Goal: Book appointment/travel/reservation

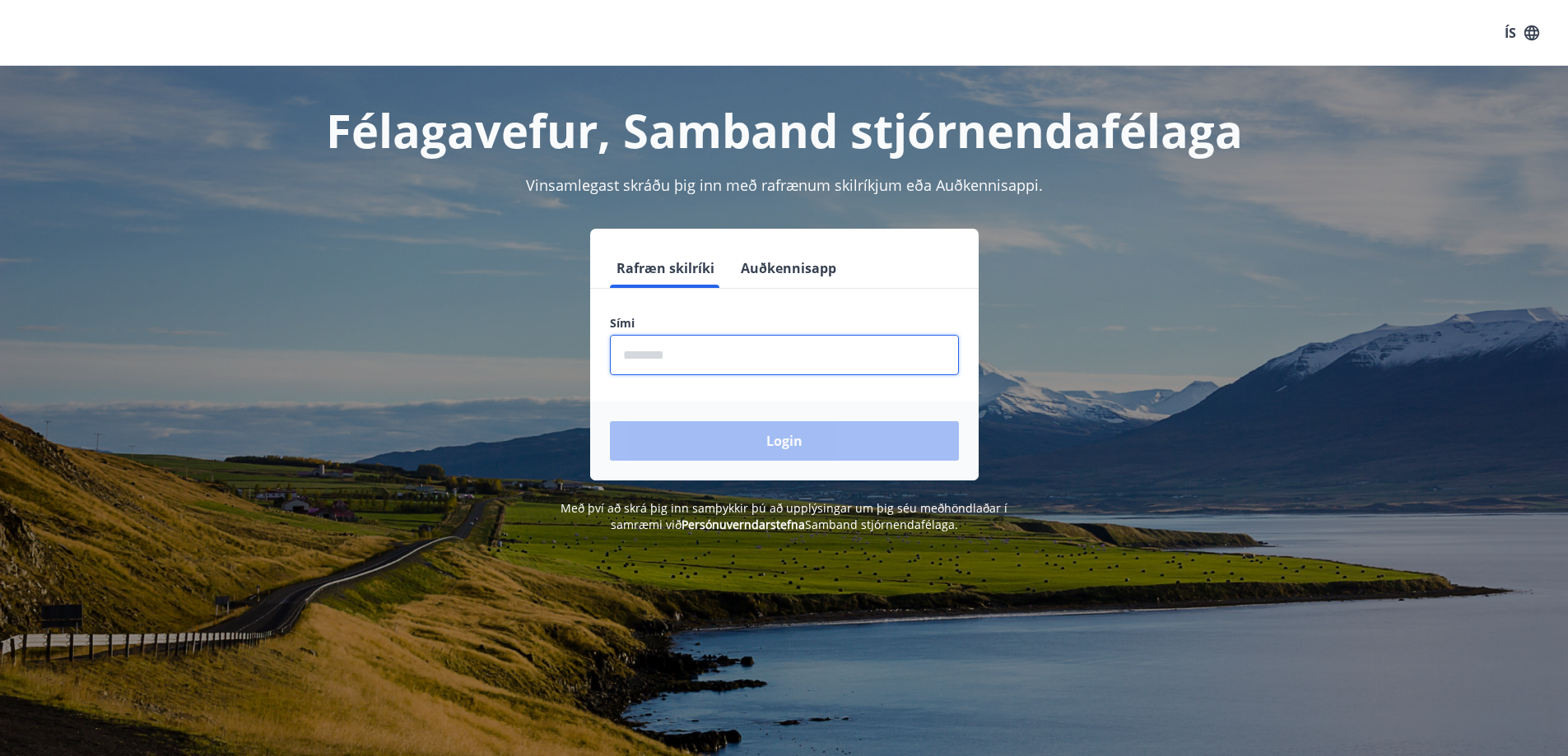
click at [655, 363] on input "phone" at bounding box center [784, 355] width 349 height 41
type input "********"
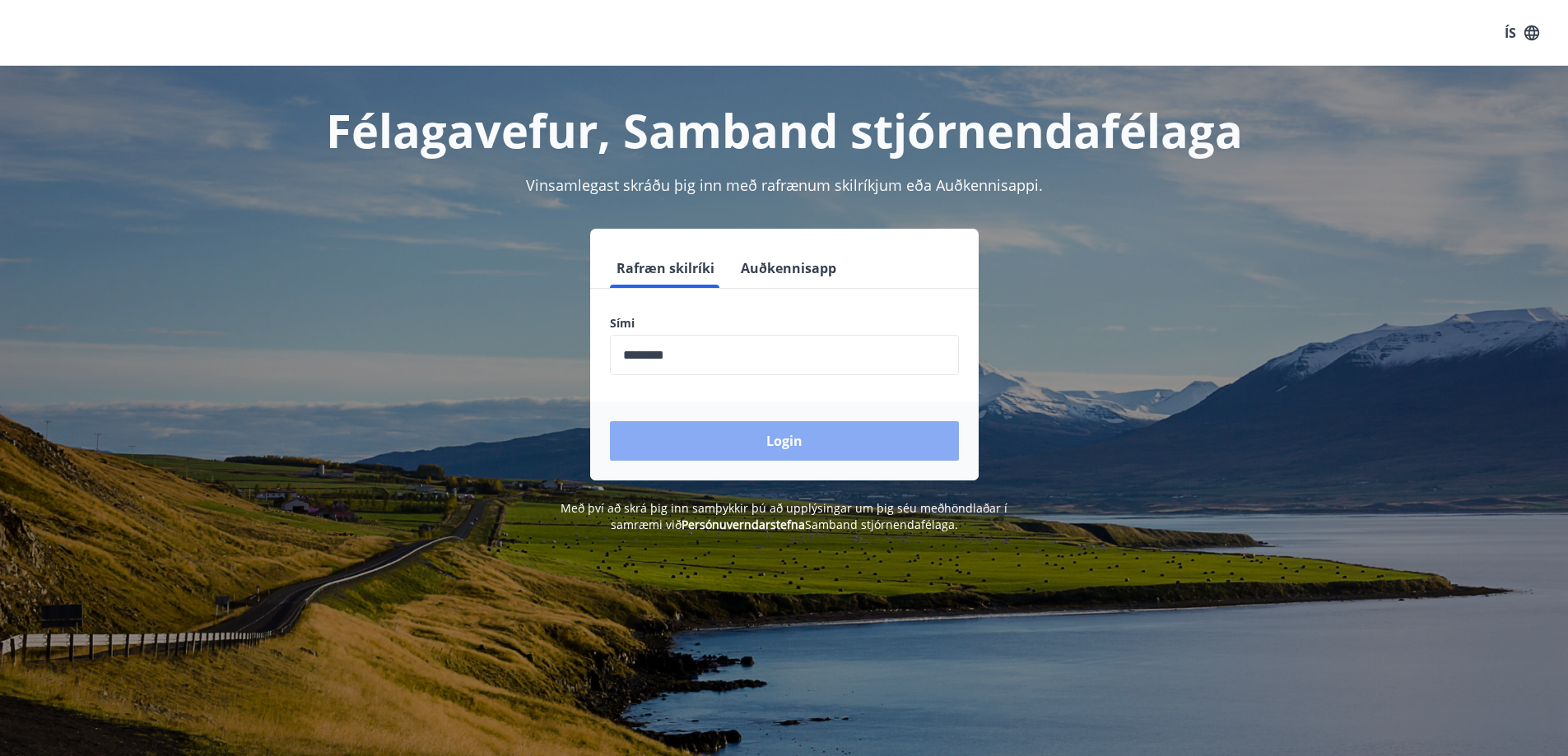
click at [802, 445] on button "Login" at bounding box center [784, 441] width 349 height 40
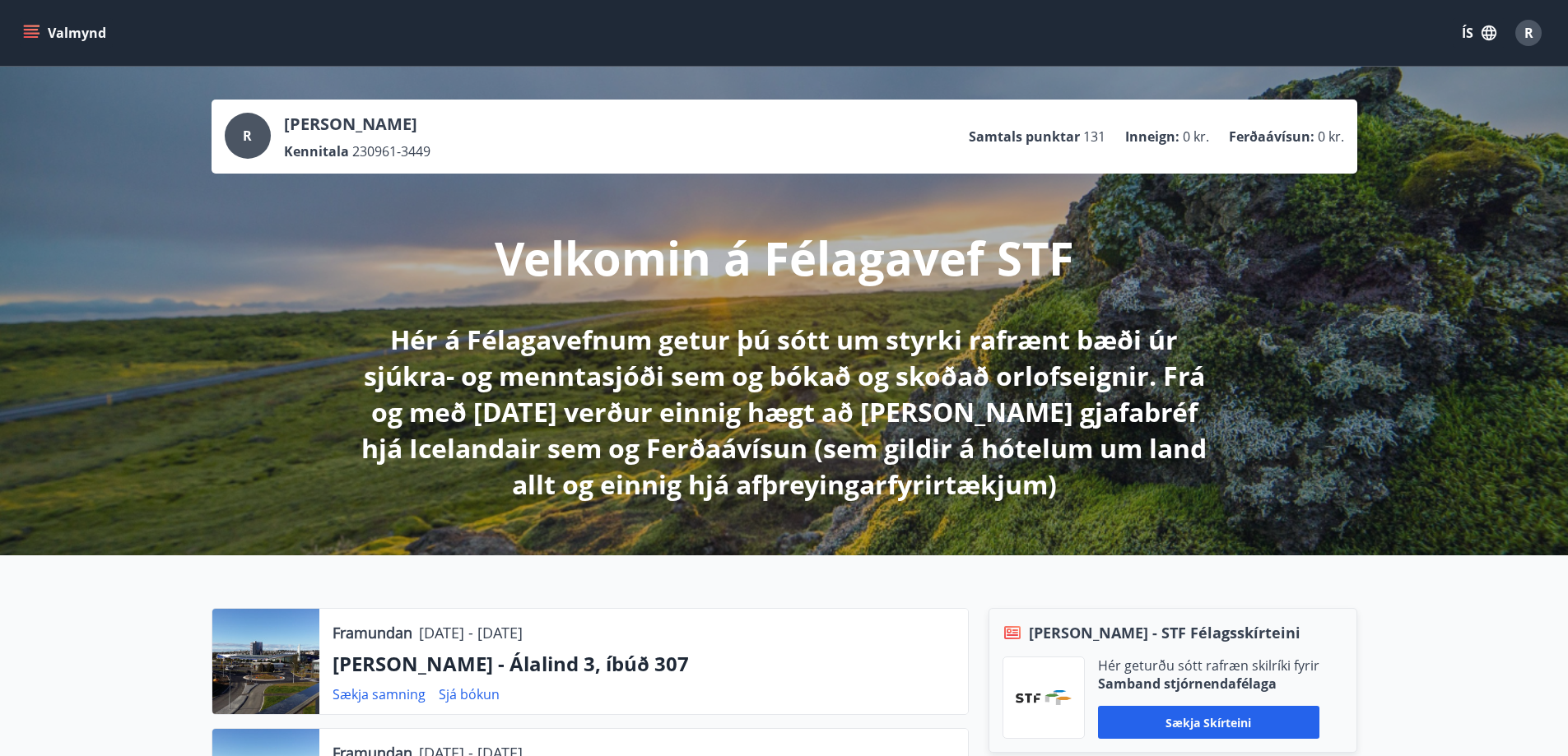
click at [30, 27] on icon "menu" at bounding box center [31, 33] width 17 height 17
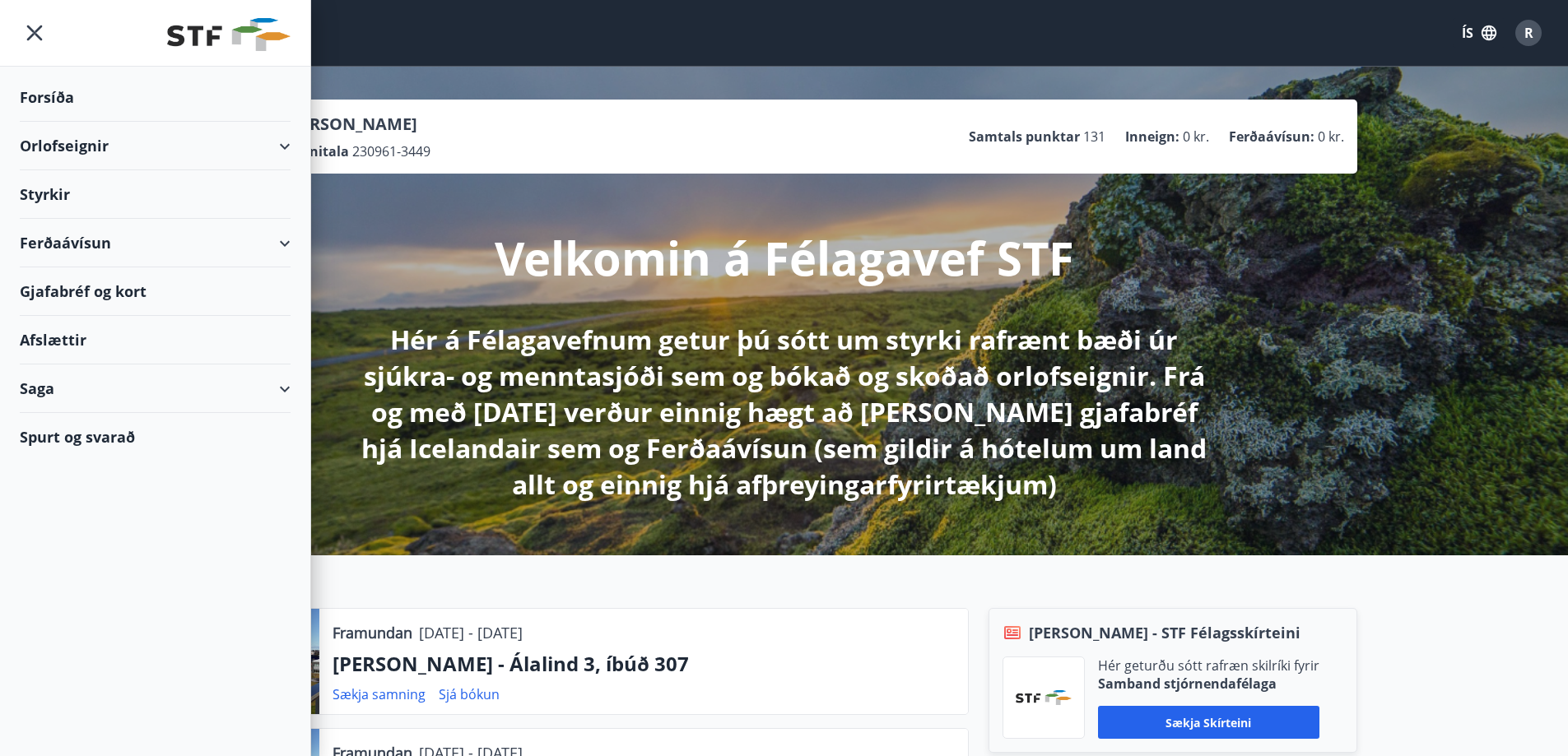
click at [285, 140] on div "Orlofseignir" at bounding box center [154, 146] width 271 height 49
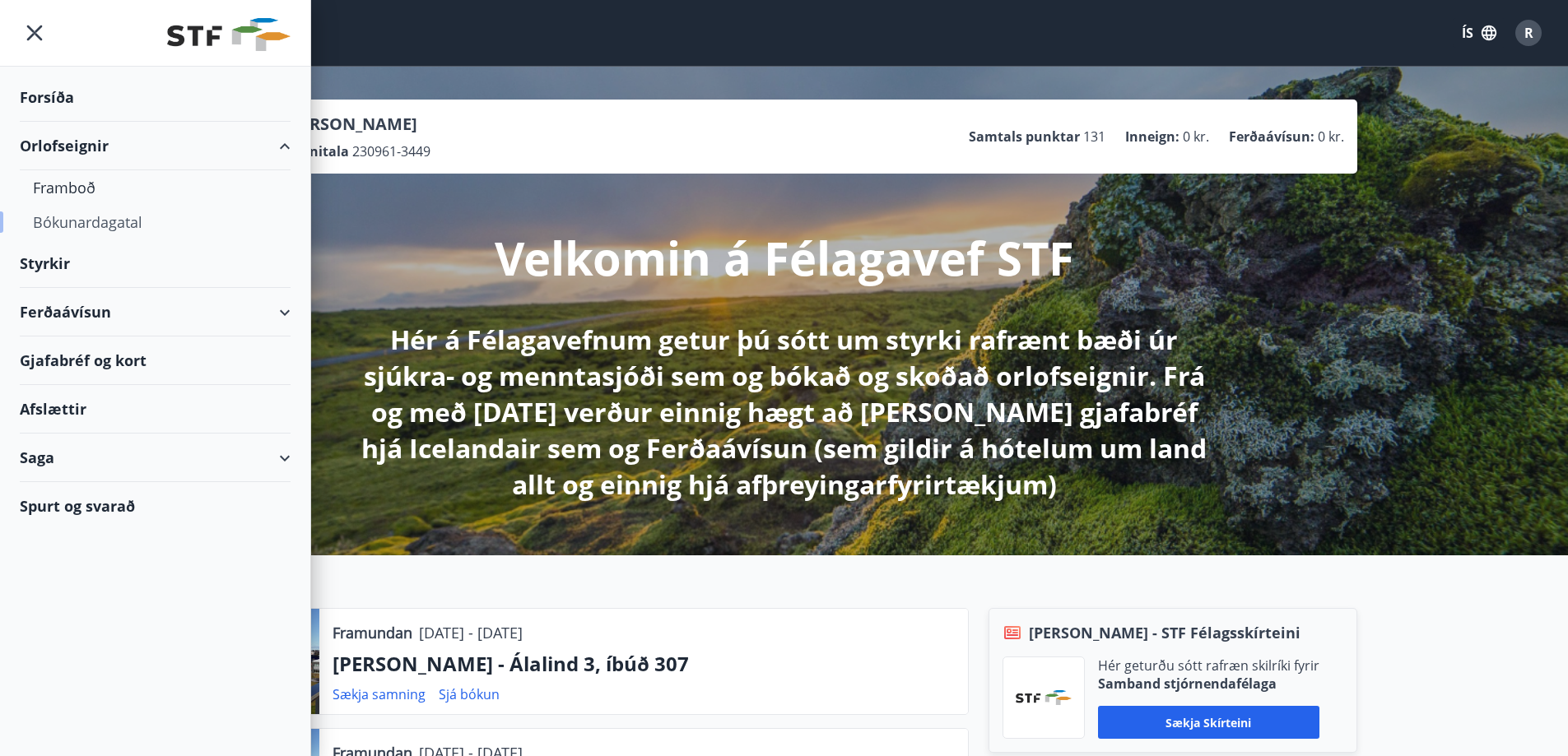
click at [103, 220] on div "Bókunardagatal" at bounding box center [155, 222] width 244 height 34
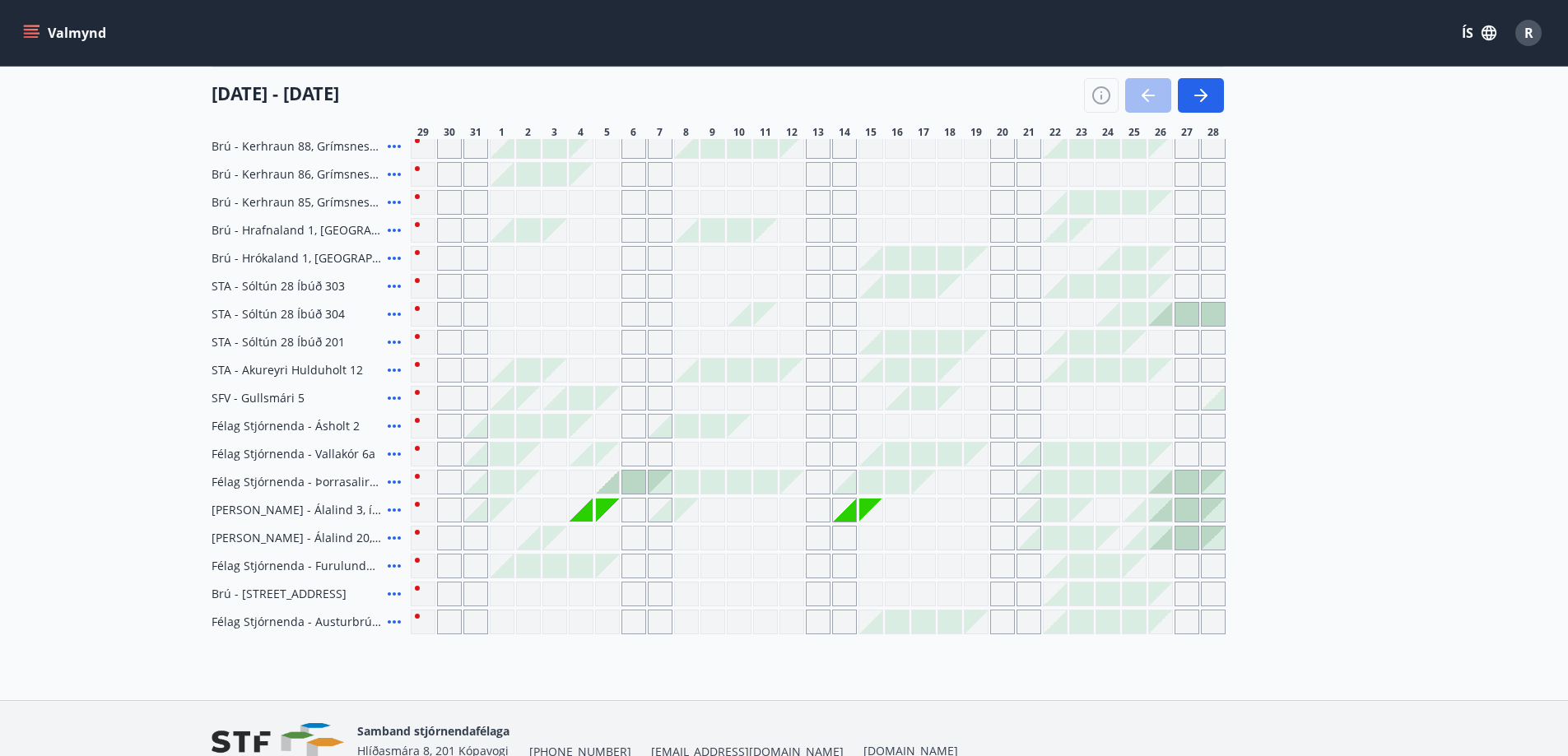
scroll to position [421, 0]
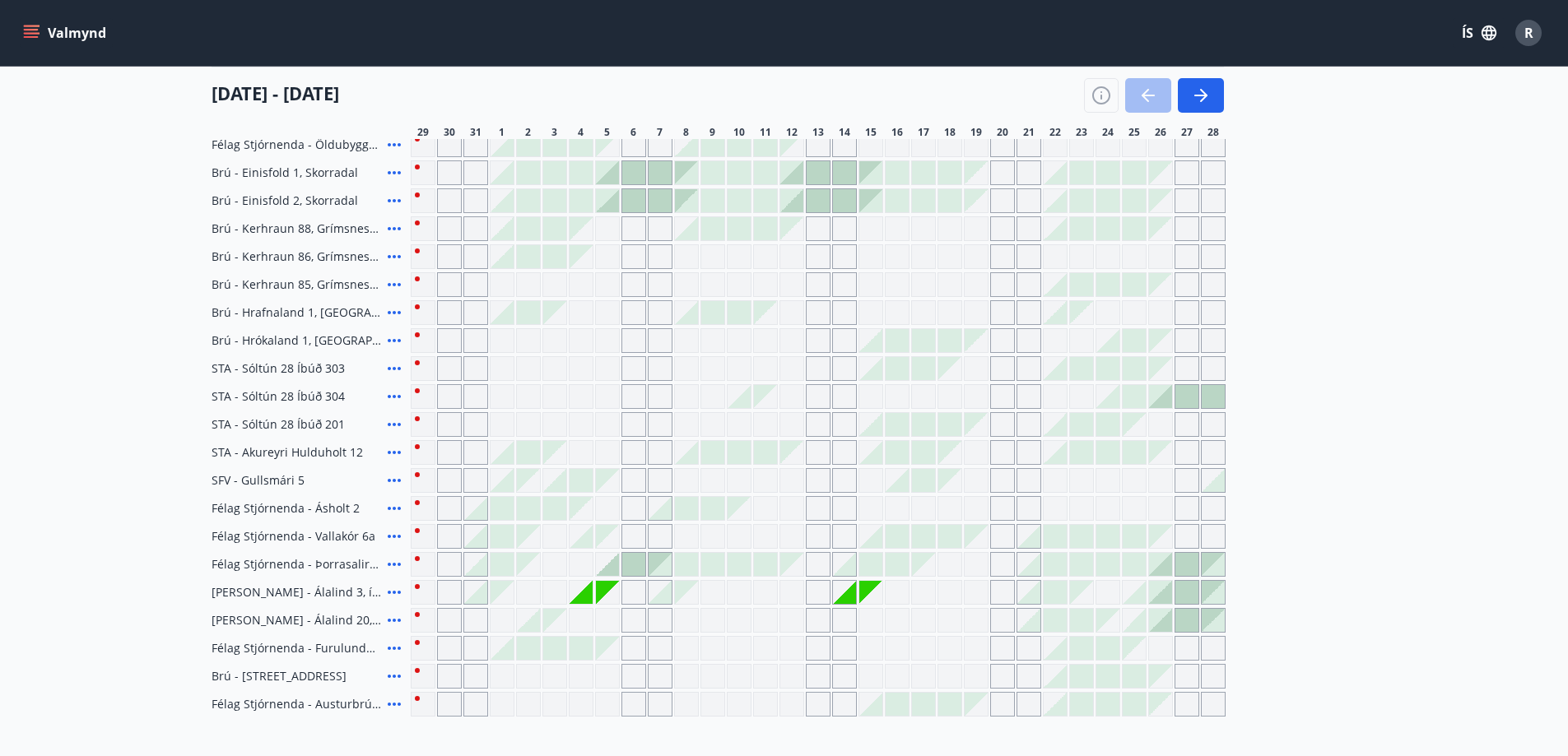
click at [584, 597] on div "Gráir dagar eru ekki bókanlegir" at bounding box center [581, 591] width 23 height 23
click at [557, 590] on div "Gráir dagar eru ekki bókanlegir" at bounding box center [555, 592] width 25 height 25
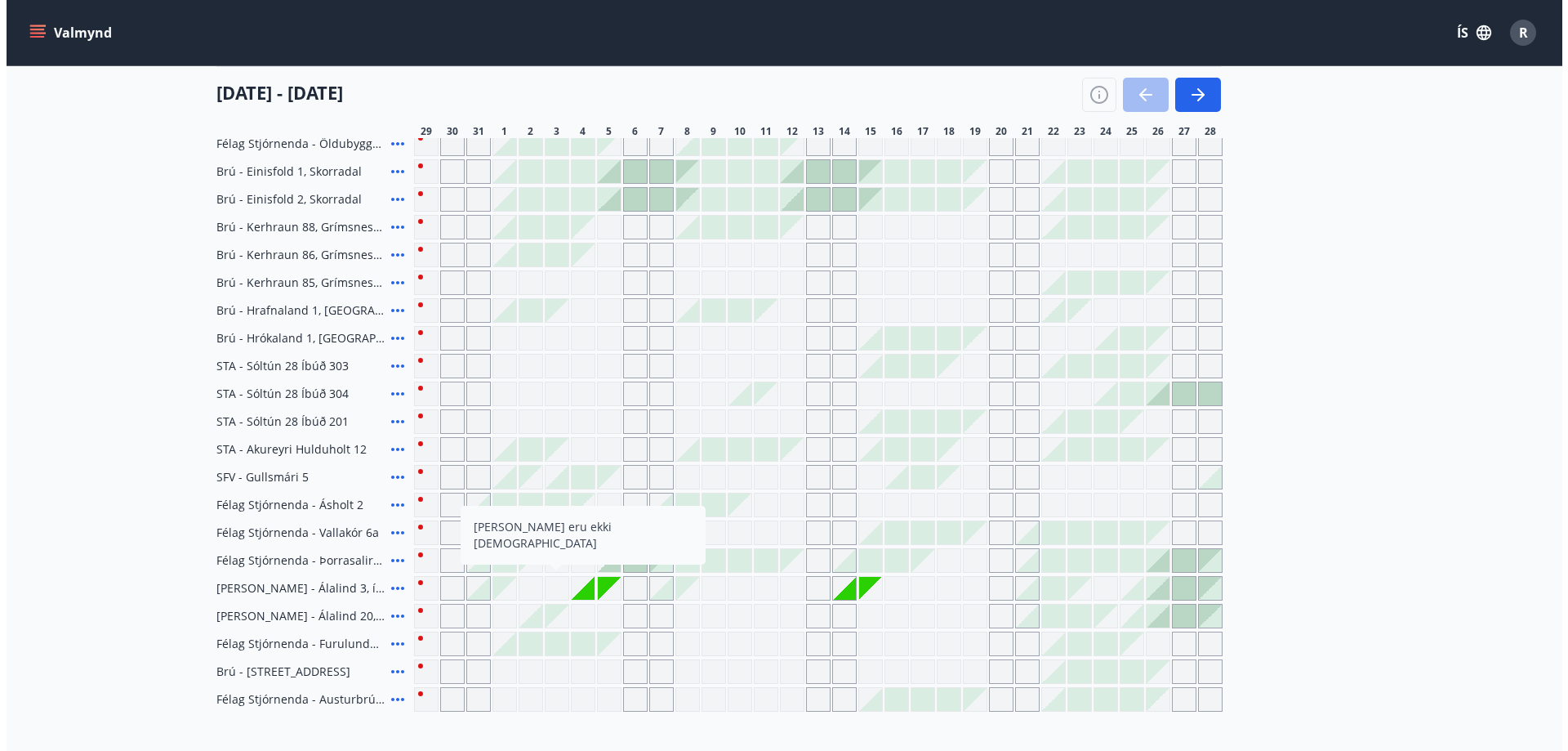
scroll to position [500, 0]
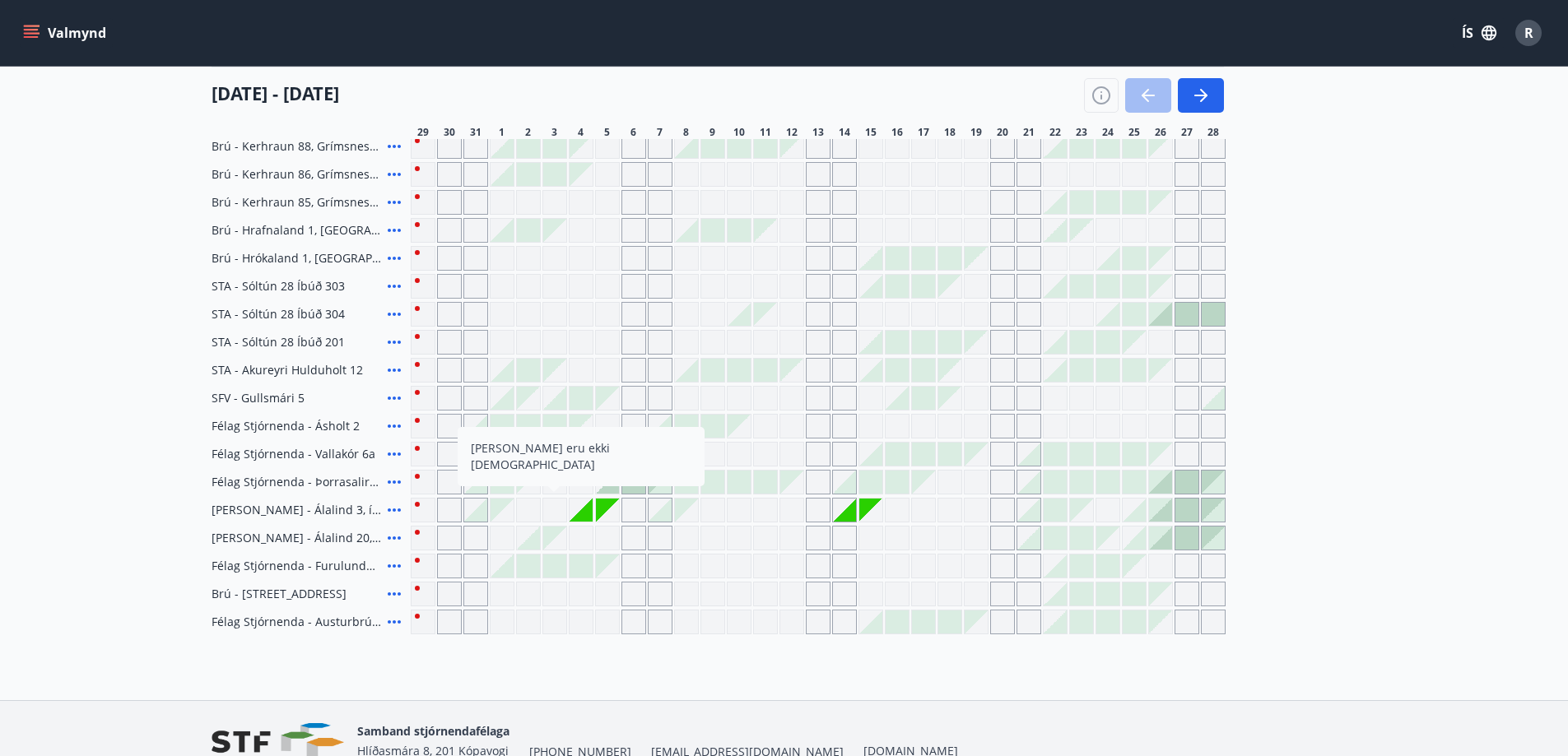
click at [863, 505] on div "Gráir dagar eru ekki bókanlegir" at bounding box center [870, 509] width 23 height 23
click at [588, 512] on div "Gráir dagar eru ekki bókanlegir" at bounding box center [581, 509] width 23 height 23
click at [978, 549] on div "Gráir dagar eru ekki bókanlegir" at bounding box center [975, 538] width 25 height 25
click at [1067, 555] on div at bounding box center [1055, 566] width 25 height 25
click at [962, 550] on div "Gráir dagar eru ekki bókanlegir" at bounding box center [949, 538] width 25 height 25
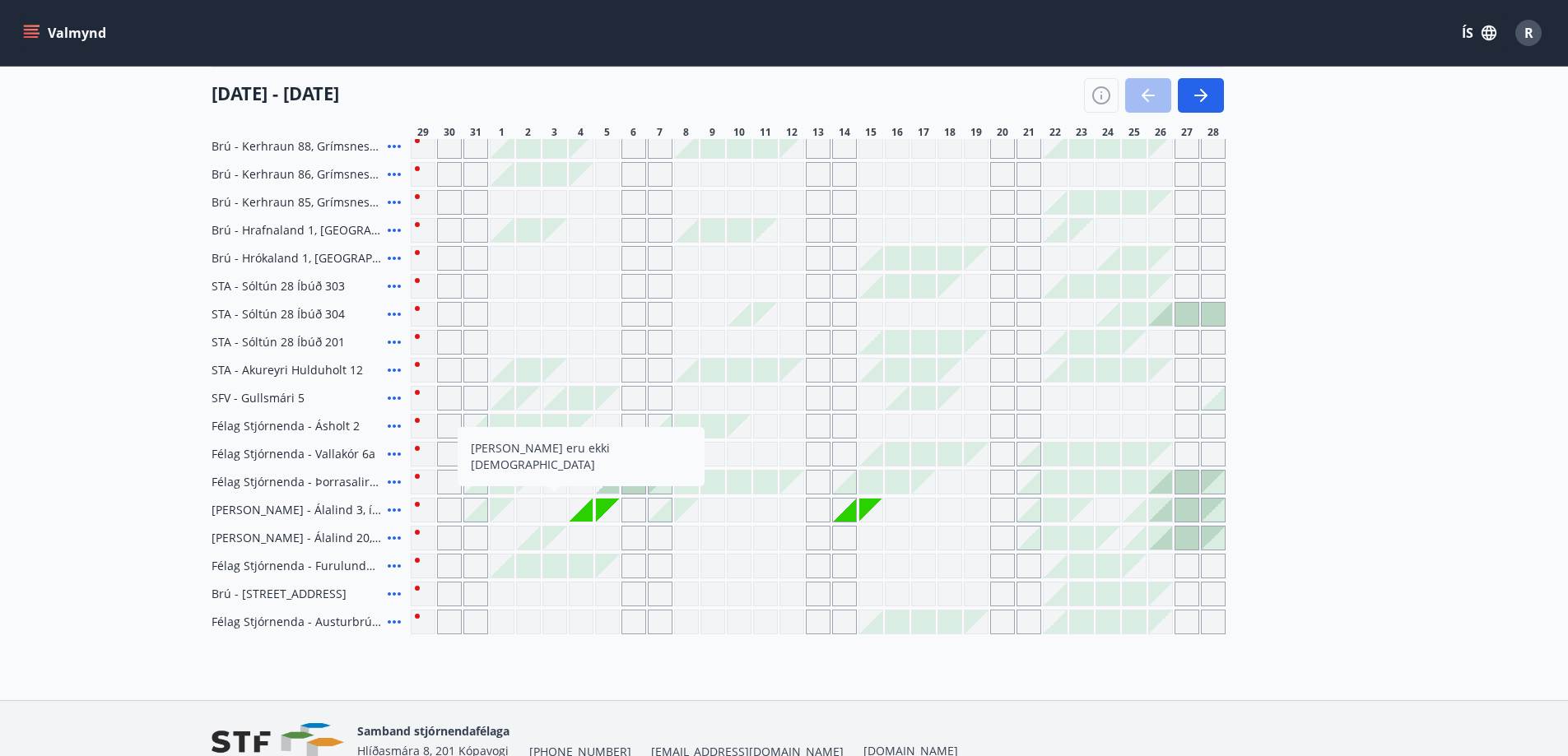
click at [1365, 539] on div "Svæði Allt Dagsetningar Veldu tímabil Svefnstæði +1 [DATE] - [DATE] 30 31 1 2 3…" at bounding box center [784, 162] width 1185 height 946
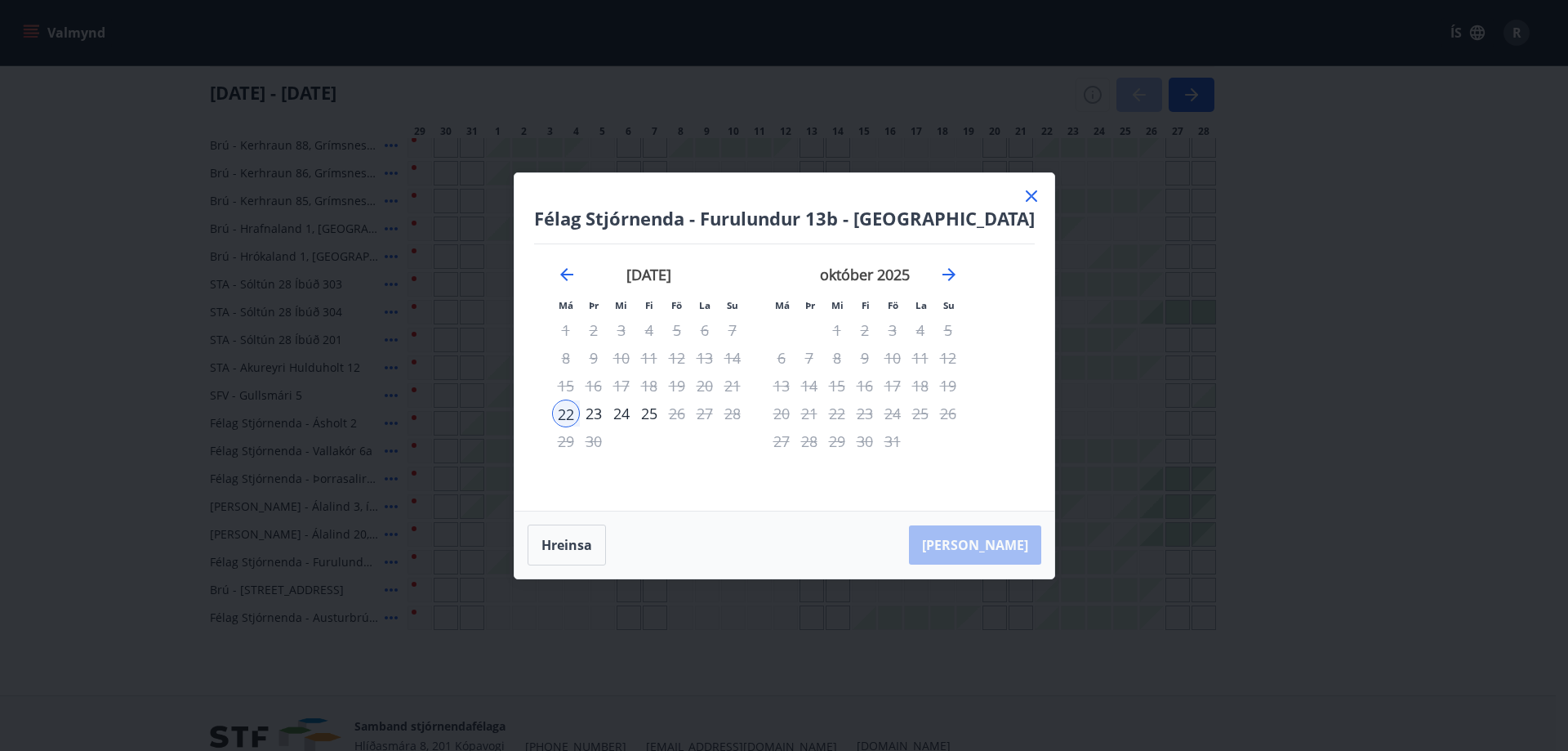
click at [1026, 195] on icon at bounding box center [1031, 196] width 11 height 11
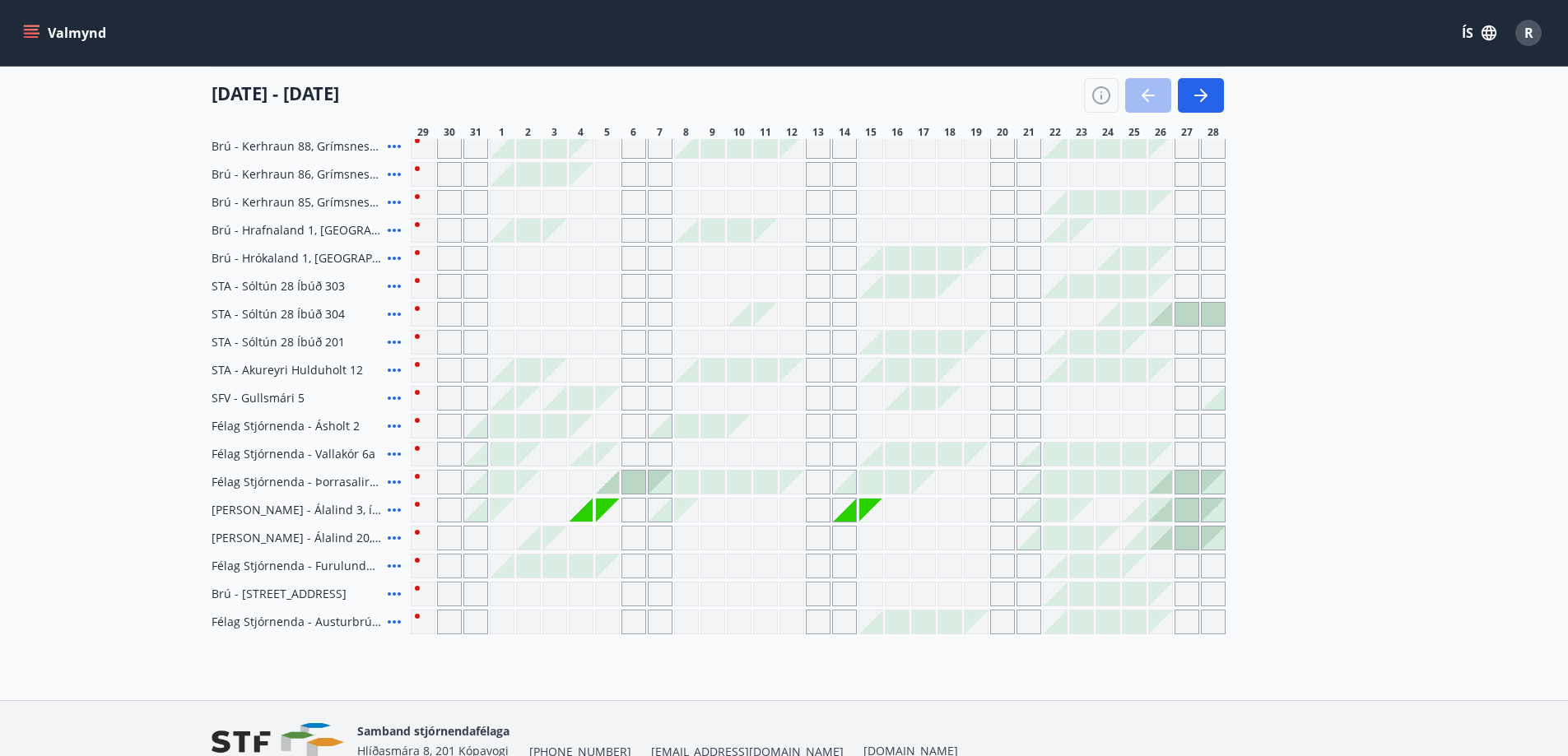
click at [1181, 507] on div at bounding box center [1186, 509] width 23 height 23
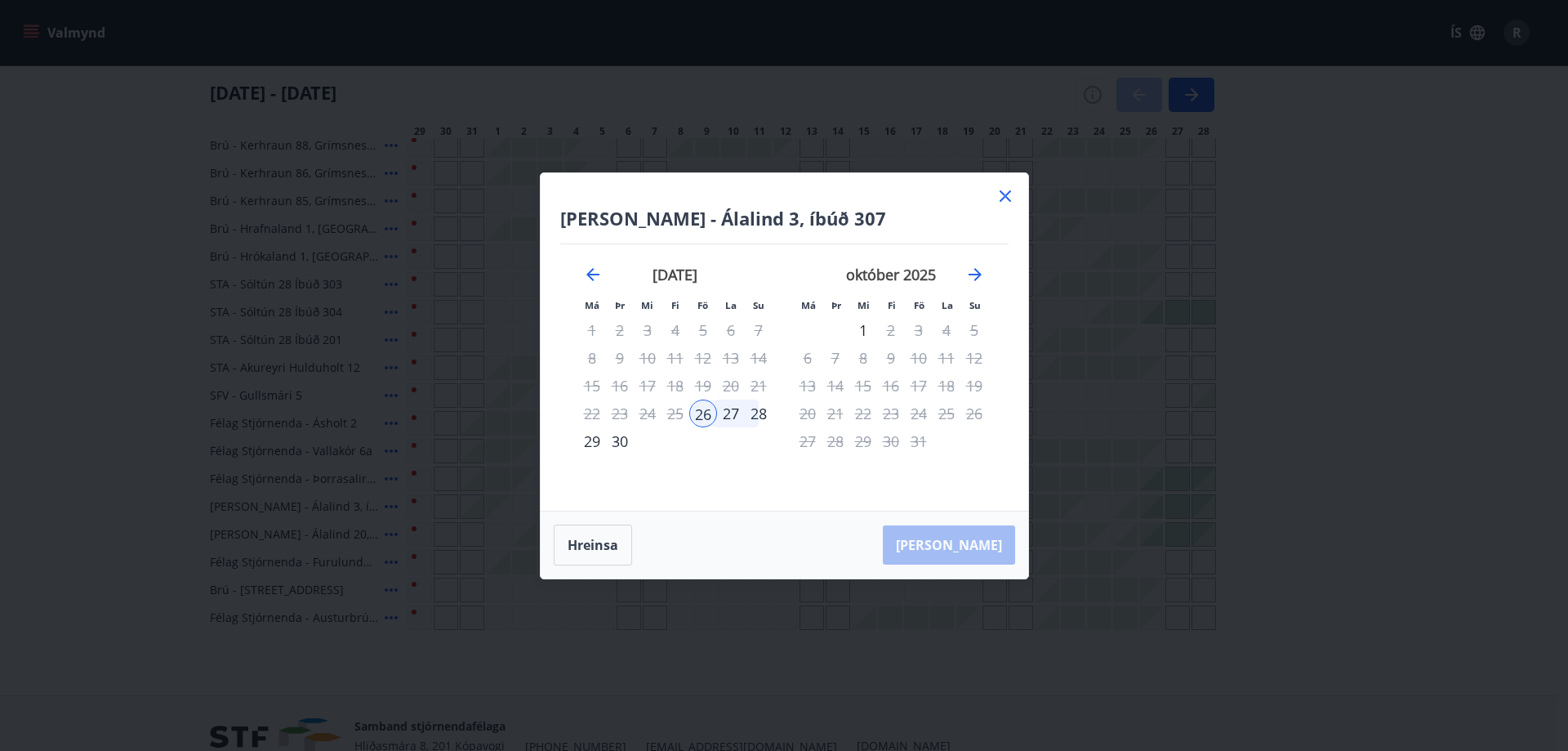
click at [1007, 195] on icon at bounding box center [1005, 196] width 19 height 19
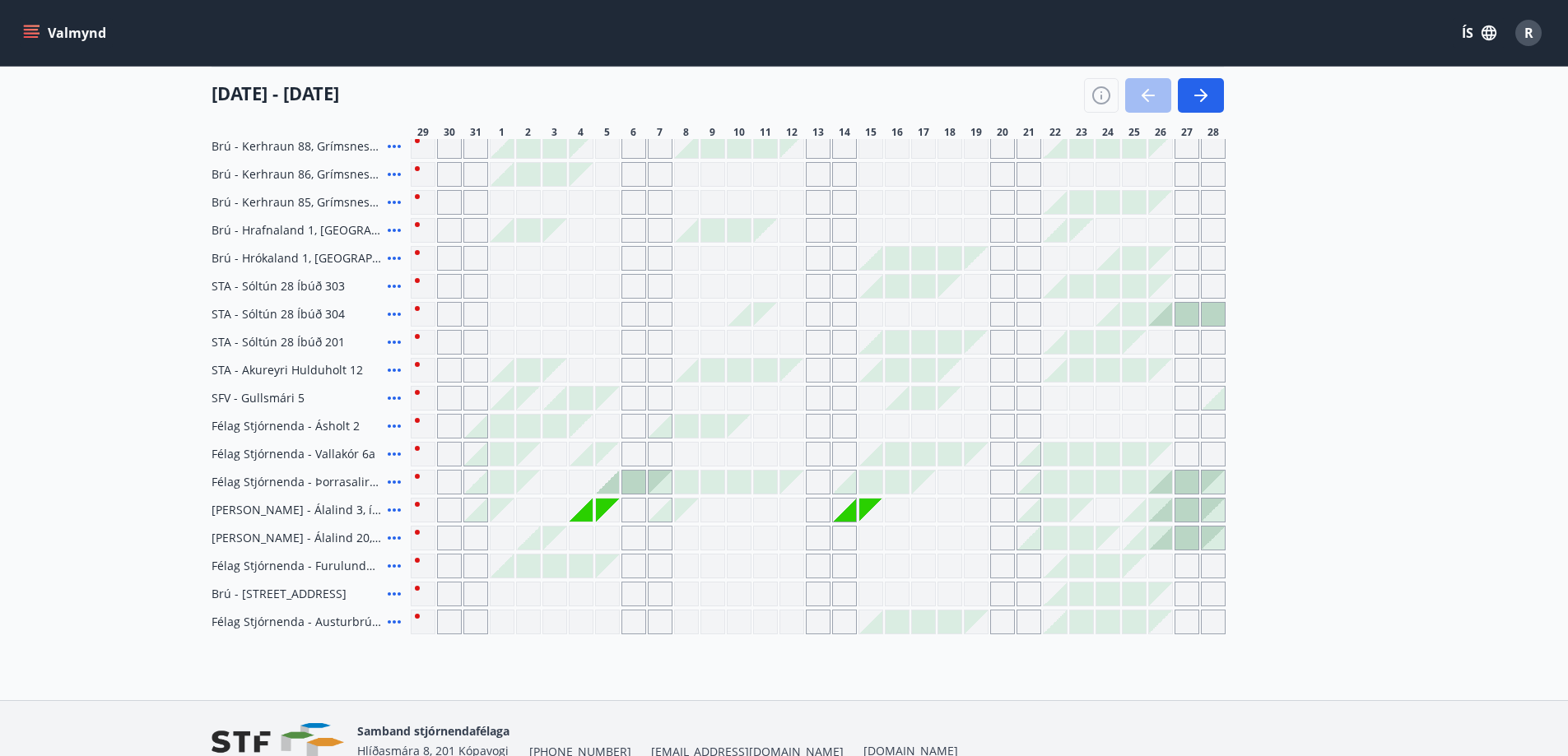
click at [1529, 31] on span "R" at bounding box center [1529, 33] width 9 height 18
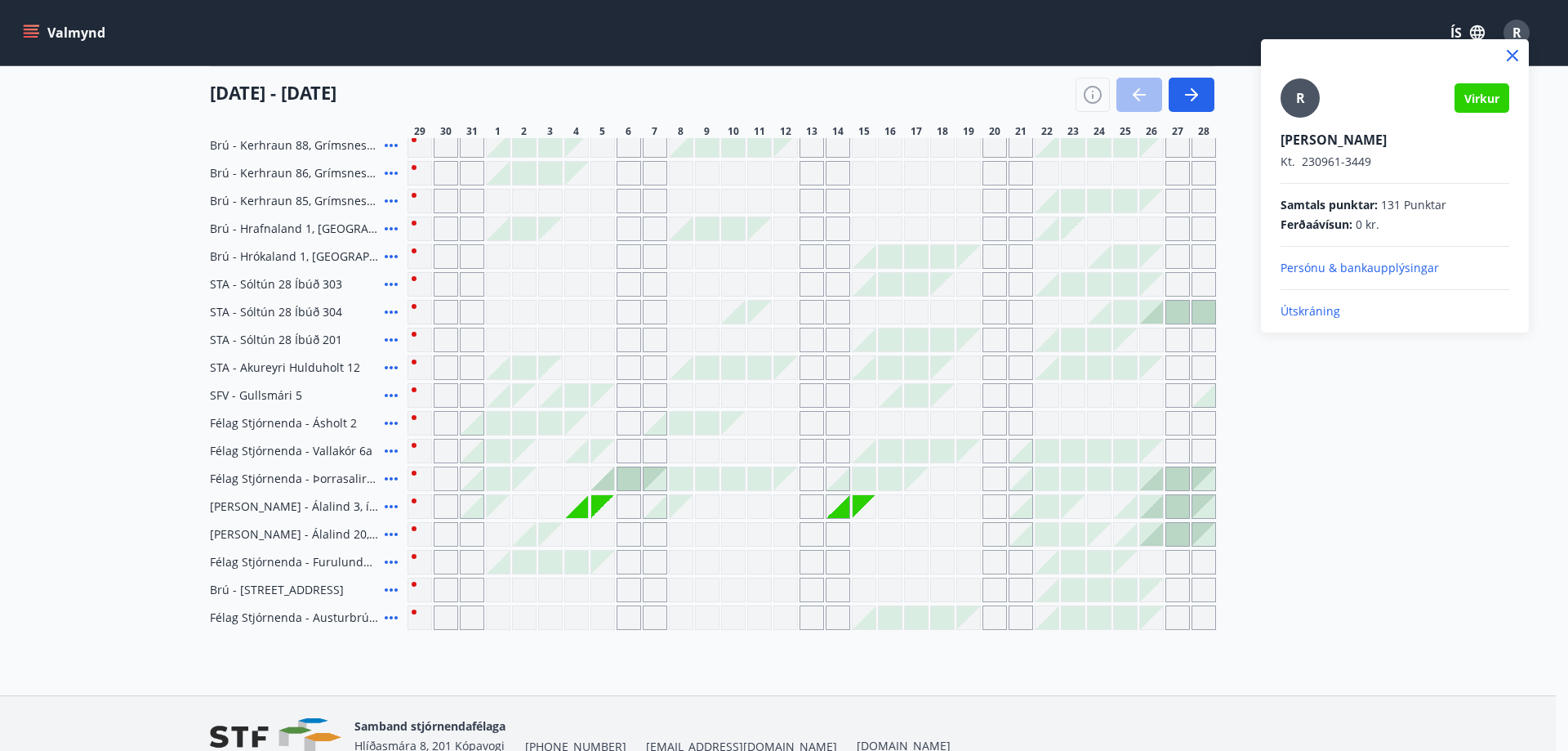
click at [1307, 309] on p "Útskráning" at bounding box center [1395, 311] width 228 height 17
